Goal: Task Accomplishment & Management: Manage account settings

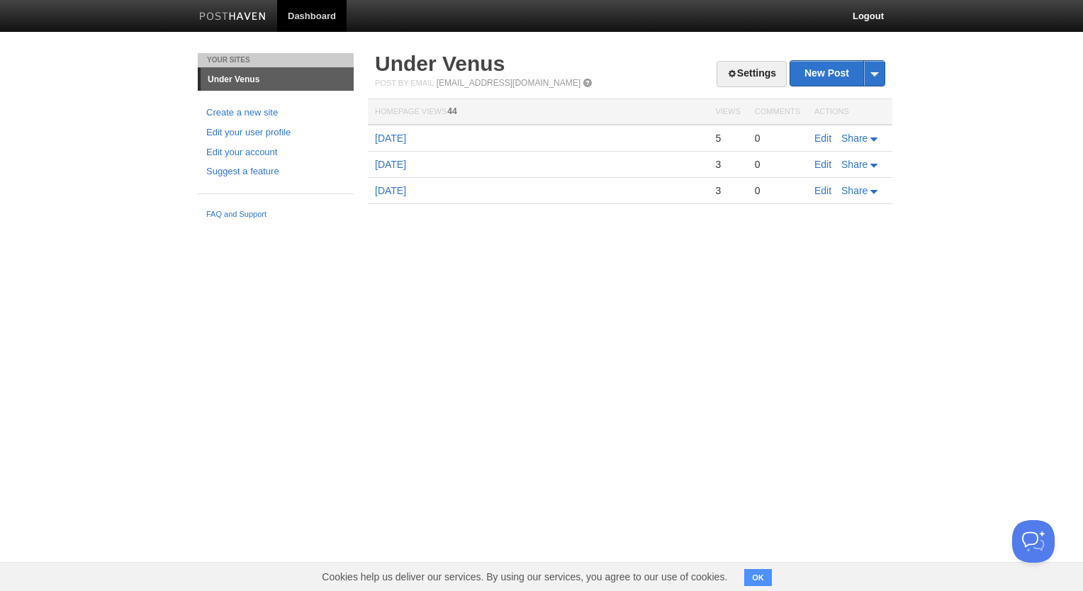
click at [393, 112] on th "Homepage Views 44" at bounding box center [538, 112] width 340 height 26
click at [407, 60] on link "Under Venus" at bounding box center [440, 63] width 130 height 23
click at [277, 135] on link "Edit your user profile" at bounding box center [275, 132] width 139 height 15
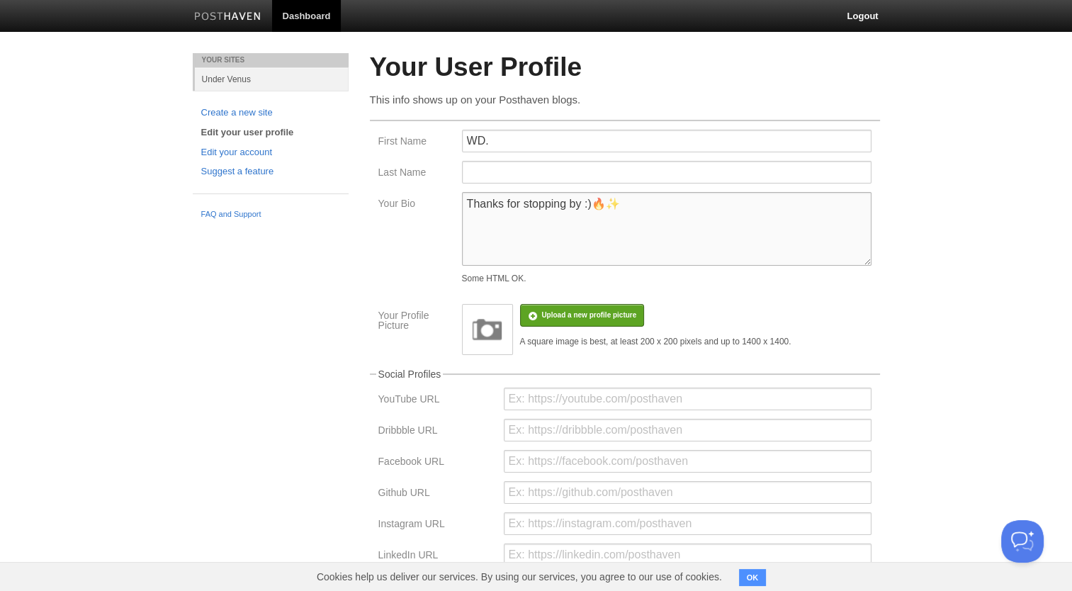
click at [564, 203] on textarea "Thanks for stopping by :)🔥✨" at bounding box center [667, 229] width 410 height 74
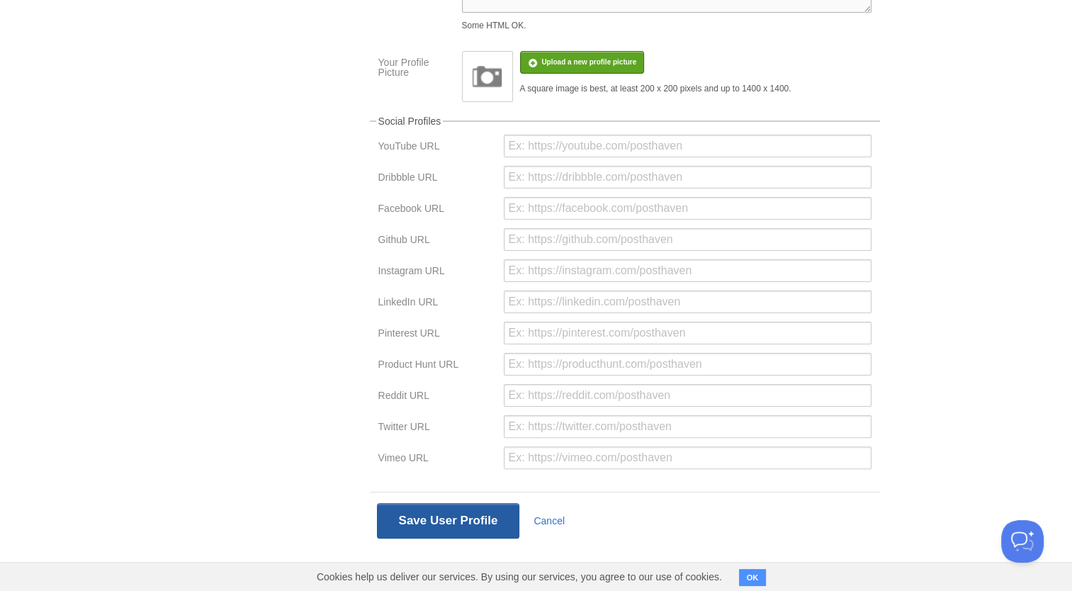
type textarea "Thanks for reading :)🔥✨"
click at [445, 531] on button "Save User Profile" at bounding box center [448, 520] width 143 height 35
